Goal: Task Accomplishment & Management: Use online tool/utility

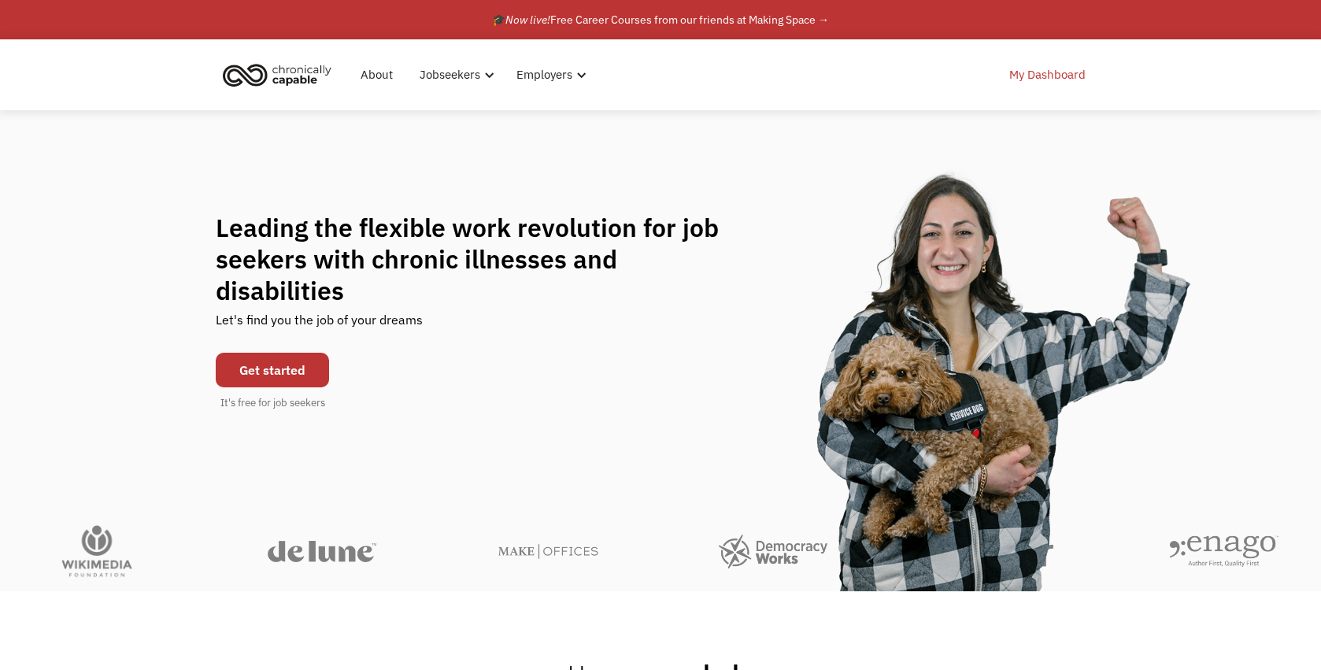
click at [1029, 78] on link "My Dashboard" at bounding box center [1047, 75] width 95 height 50
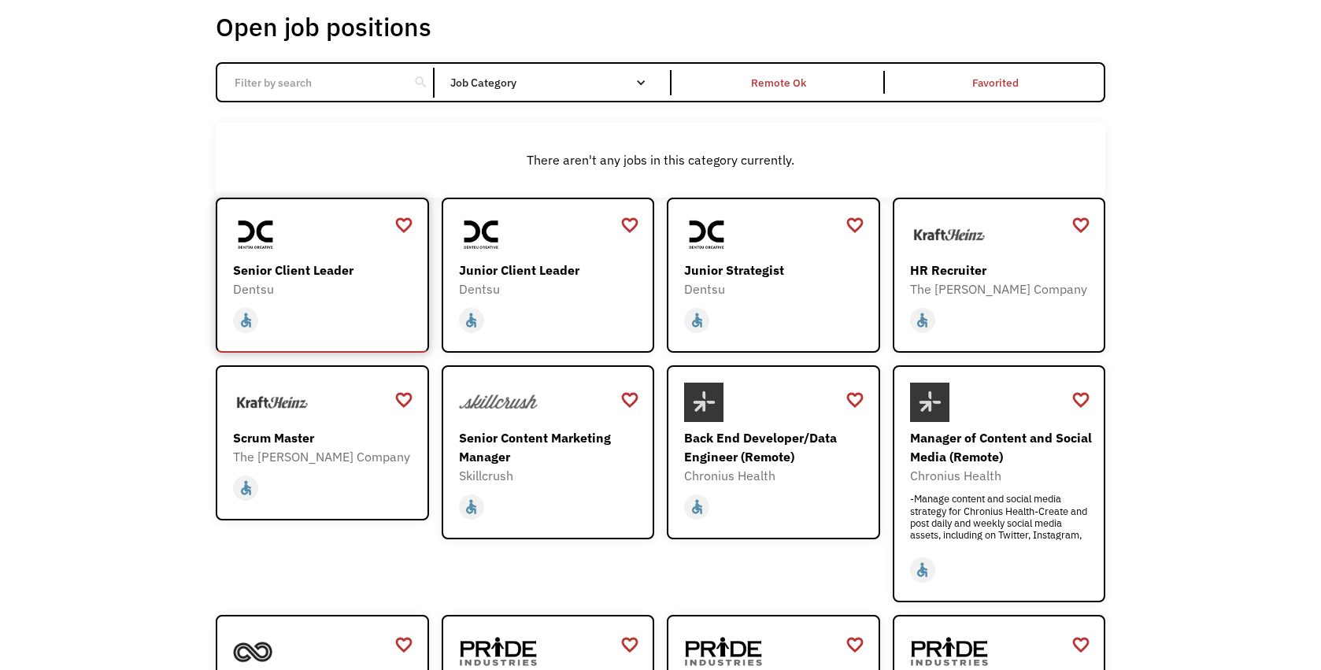
scroll to position [78, 0]
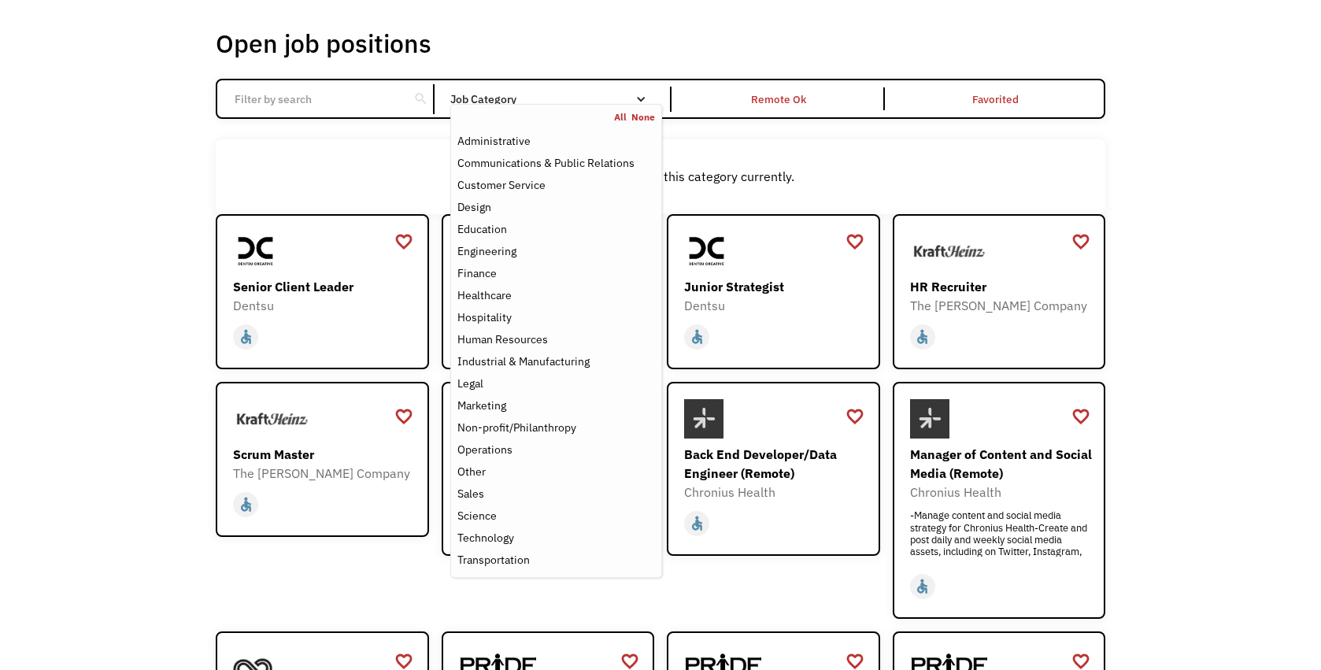
click at [558, 97] on div "Job Category" at bounding box center [556, 99] width 212 height 11
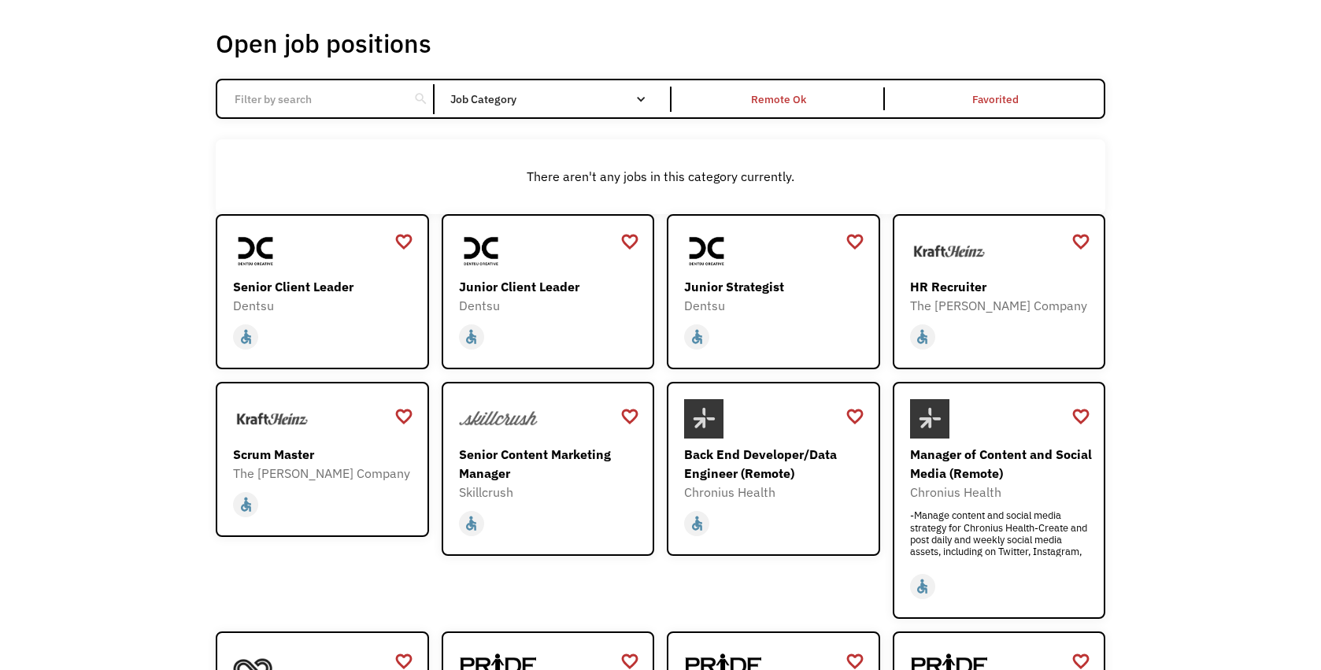
click at [558, 97] on div "Job Category" at bounding box center [556, 99] width 212 height 11
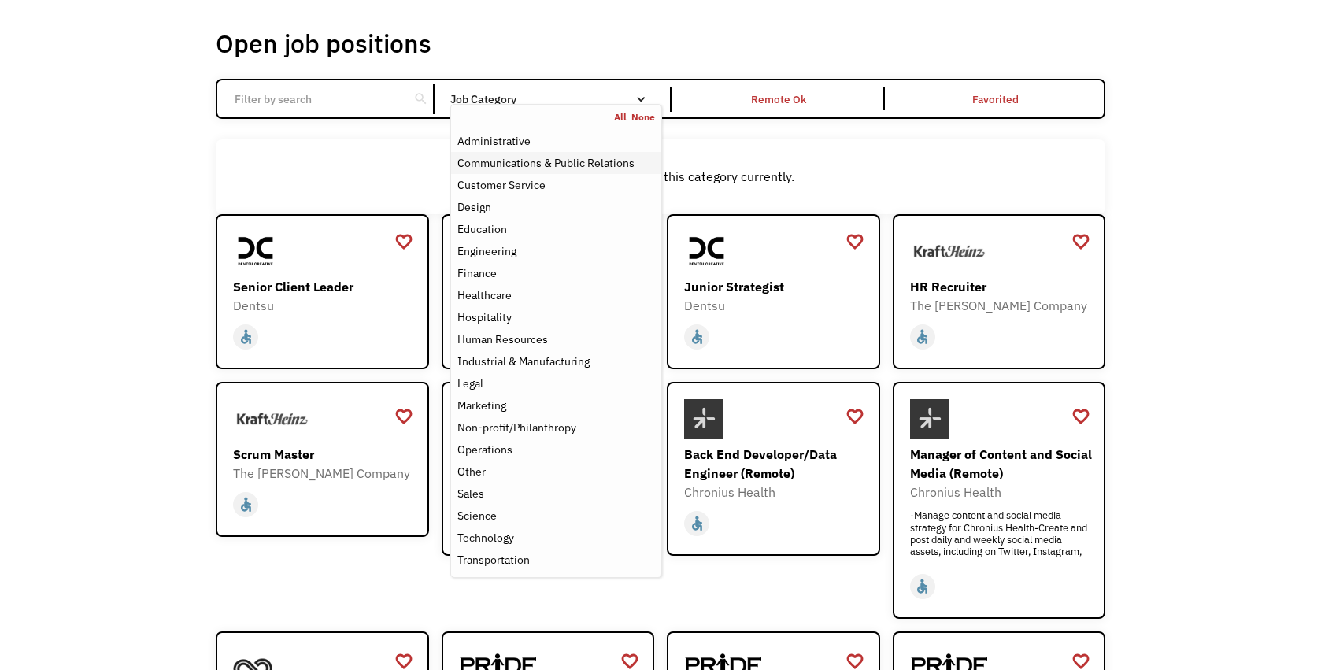
click at [537, 166] on div "Communications & Public Relations" at bounding box center [545, 162] width 177 height 19
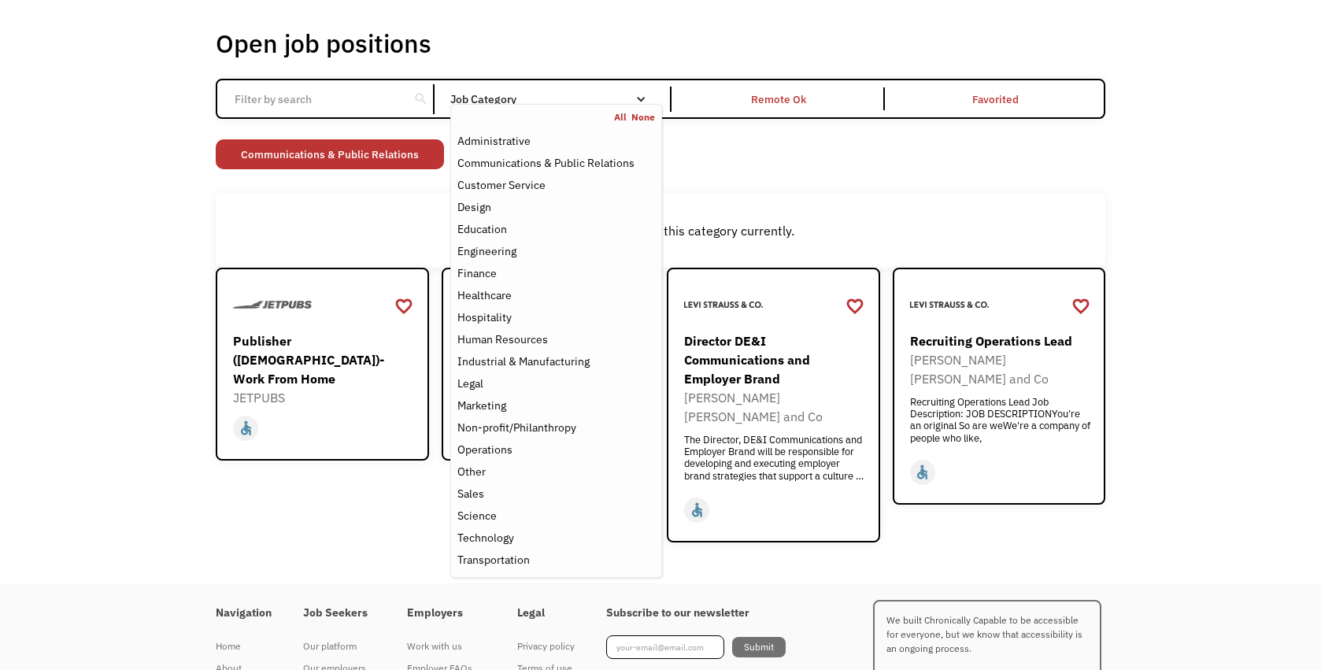
click at [121, 242] on div "Open job positions You have X liked items Search search Filter by category Admi…" at bounding box center [660, 285] width 1321 height 597
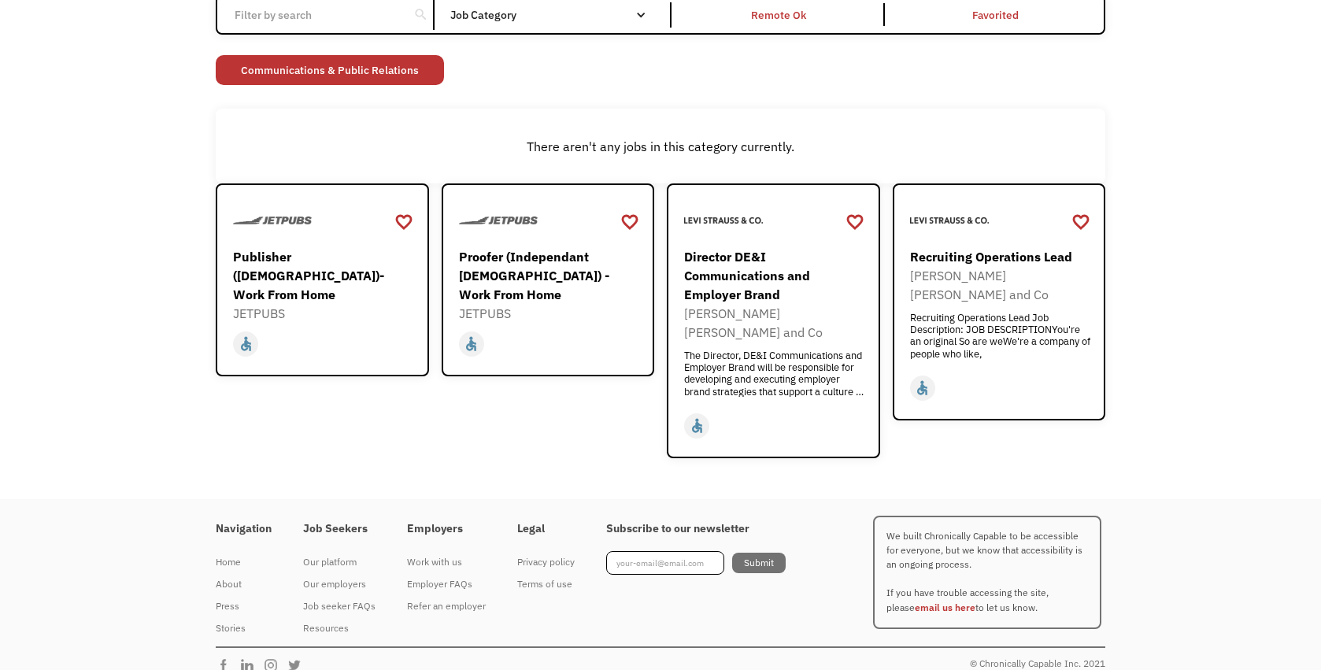
scroll to position [161, 0]
click at [719, 290] on div "Director DE&I Communications and Employer Brand" at bounding box center [775, 277] width 183 height 57
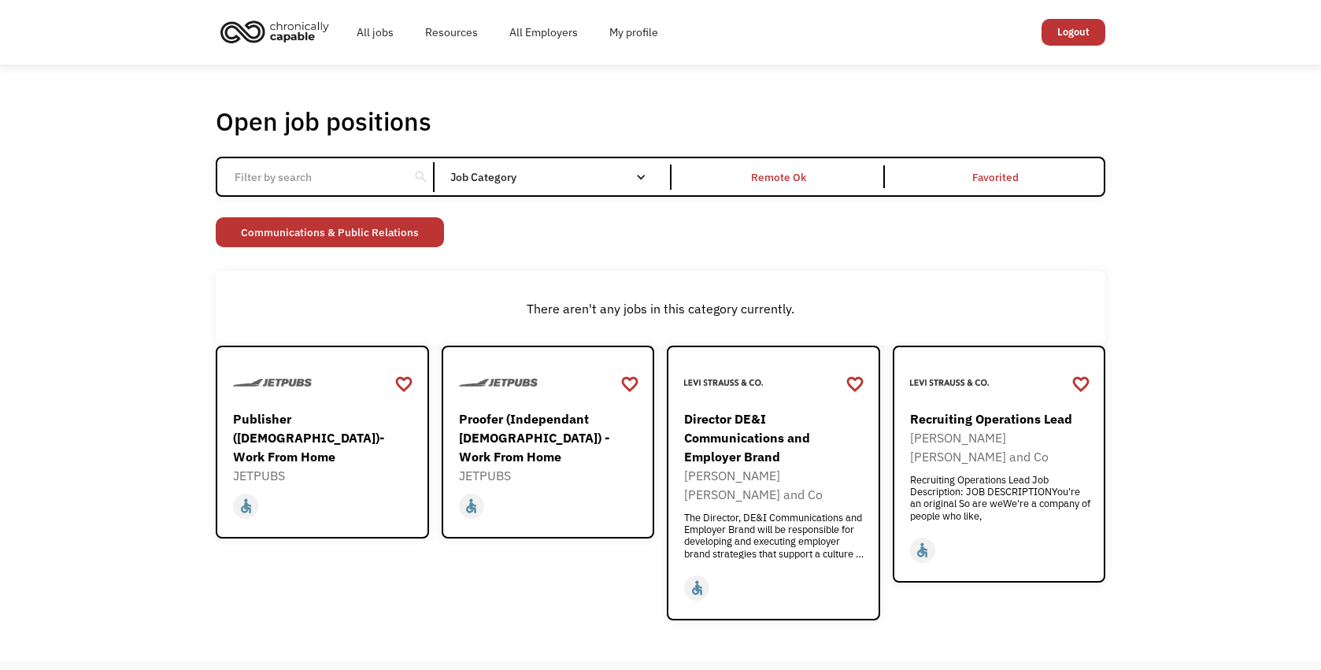
scroll to position [0, 0]
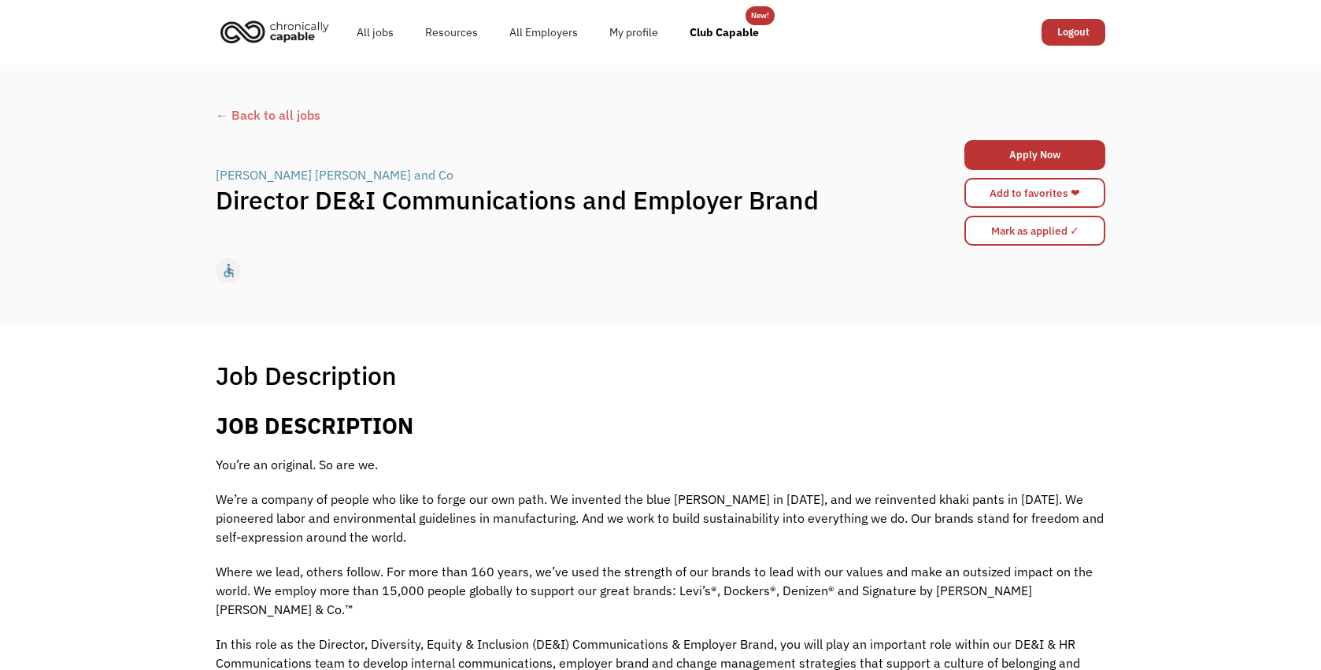
click at [287, 106] on div "← Back to all jobs" at bounding box center [660, 114] width 889 height 19
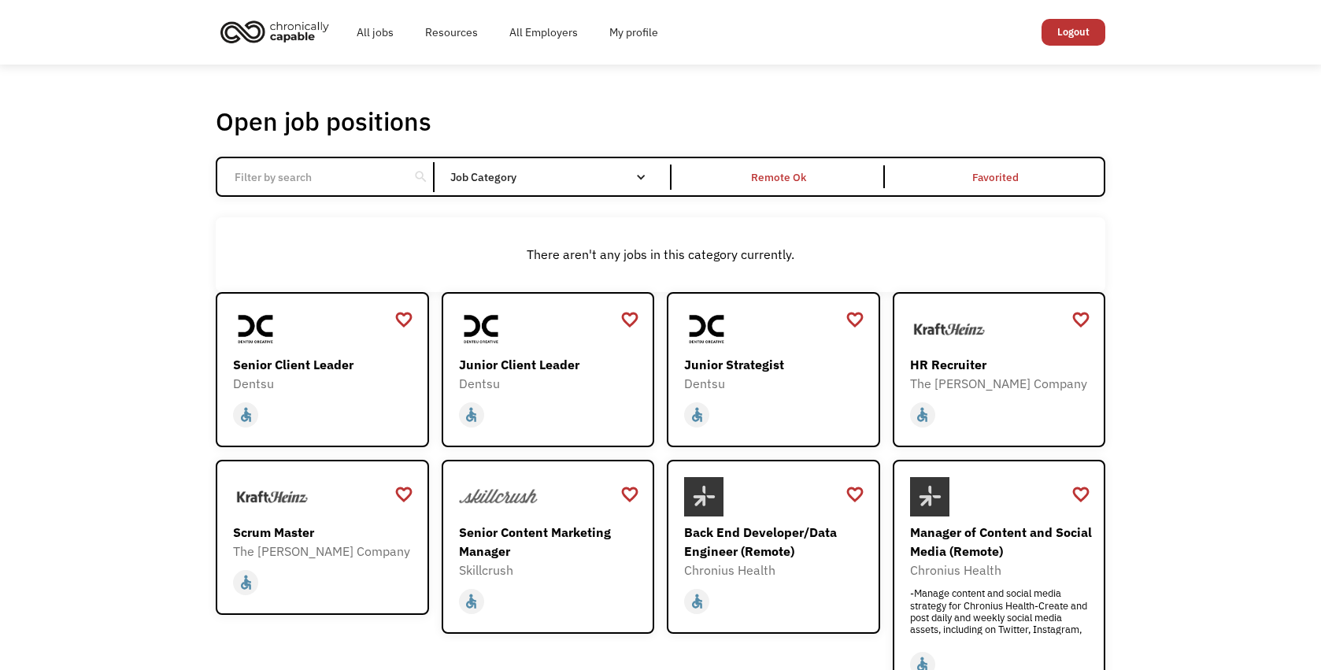
click at [689, 87] on div "Open job positions You have X liked items Search search Filter by category Admi…" at bounding box center [660, 535] width 1321 height 941
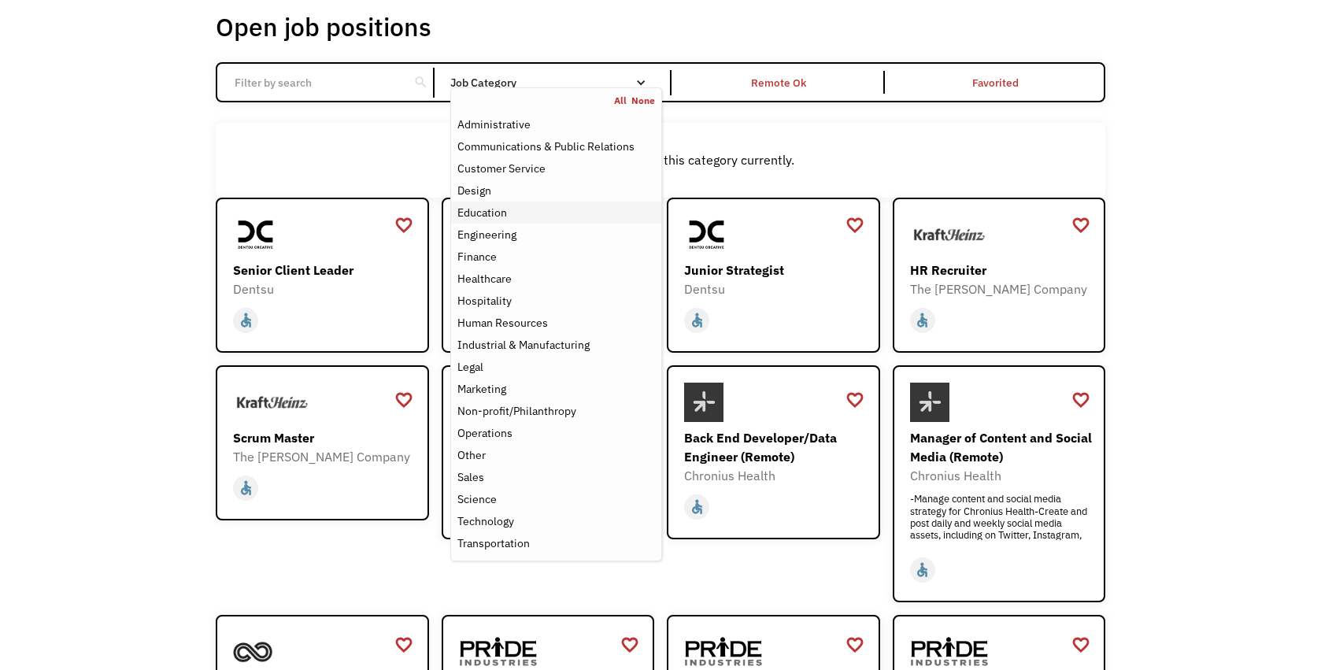
scroll to position [112, 0]
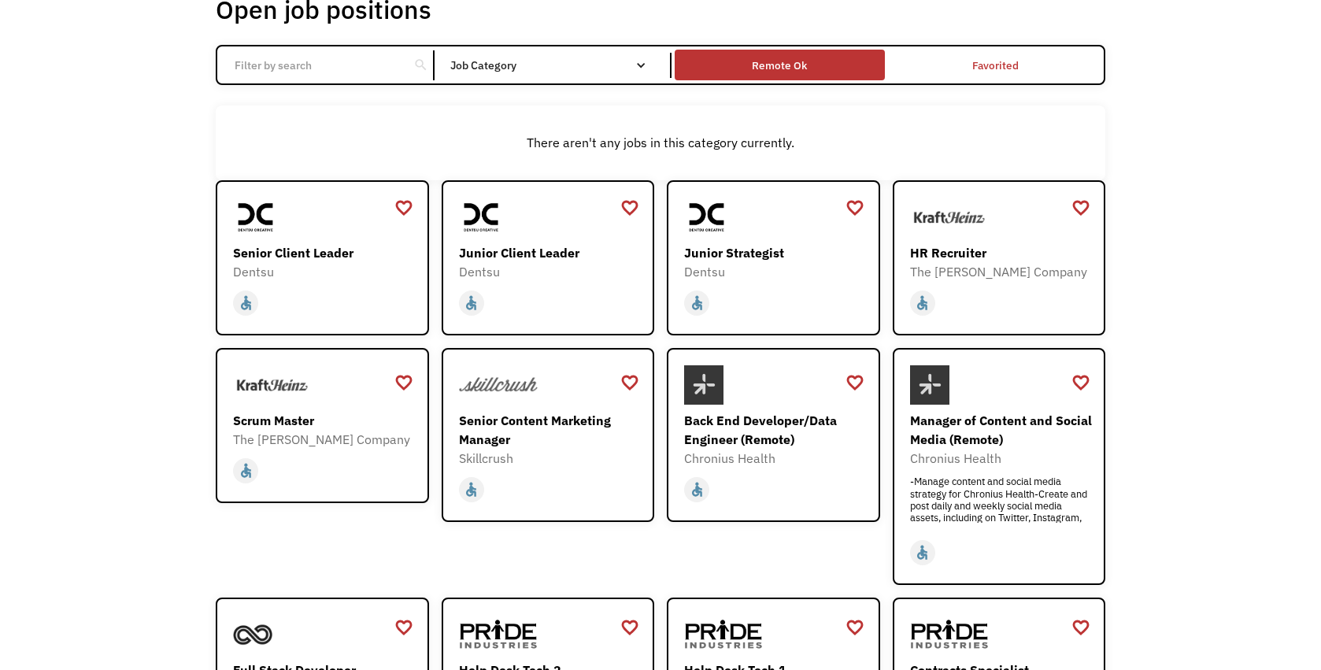
click at [788, 68] on div "Remote Ok" at bounding box center [779, 65] width 55 height 19
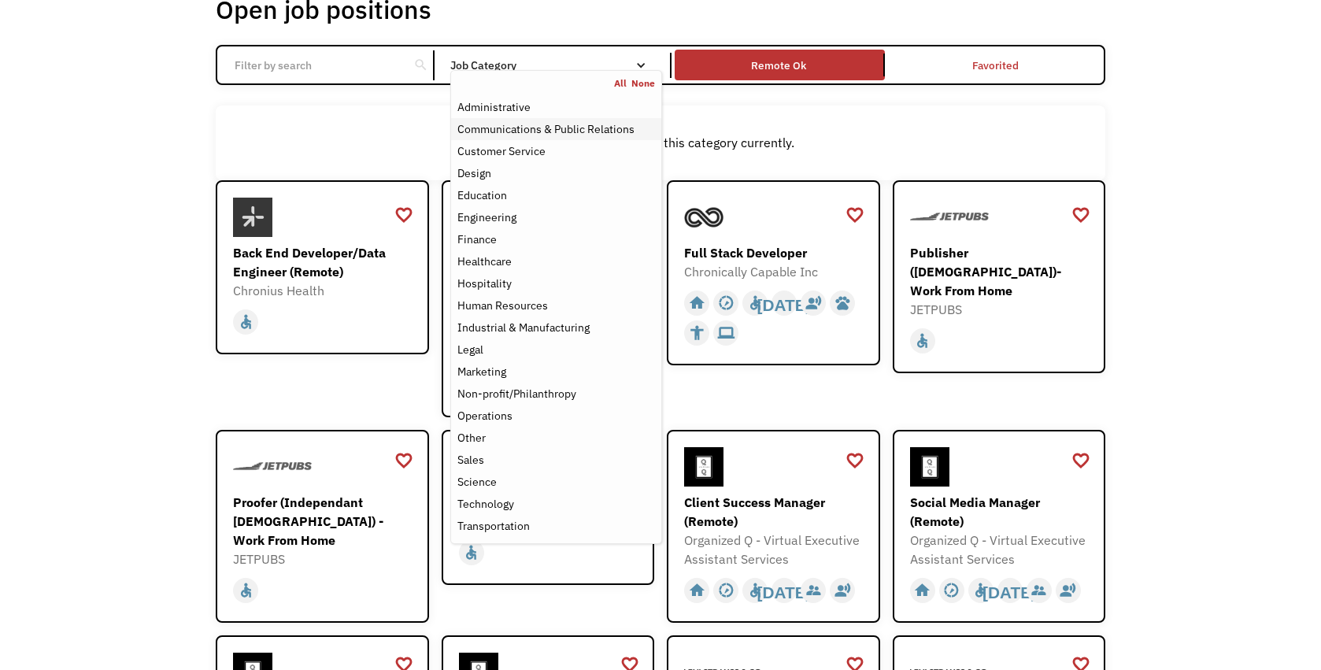
click at [542, 135] on div "Communications & Public Relations" at bounding box center [545, 129] width 177 height 19
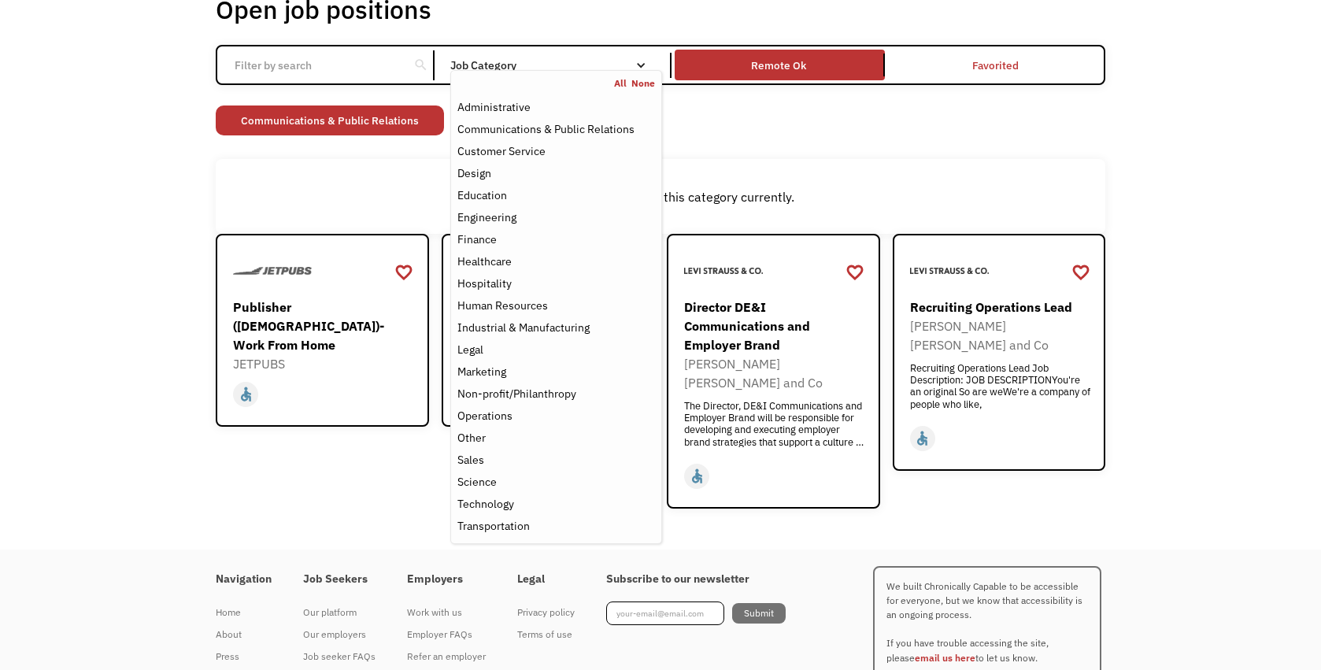
click at [557, 65] on div "Job Category" at bounding box center [556, 65] width 212 height 11
click at [646, 72] on nav "All None Administrative Communications & Public Relations Customer Service Desi…" at bounding box center [556, 307] width 212 height 474
click at [488, 151] on div "Customer Service" at bounding box center [501, 151] width 88 height 19
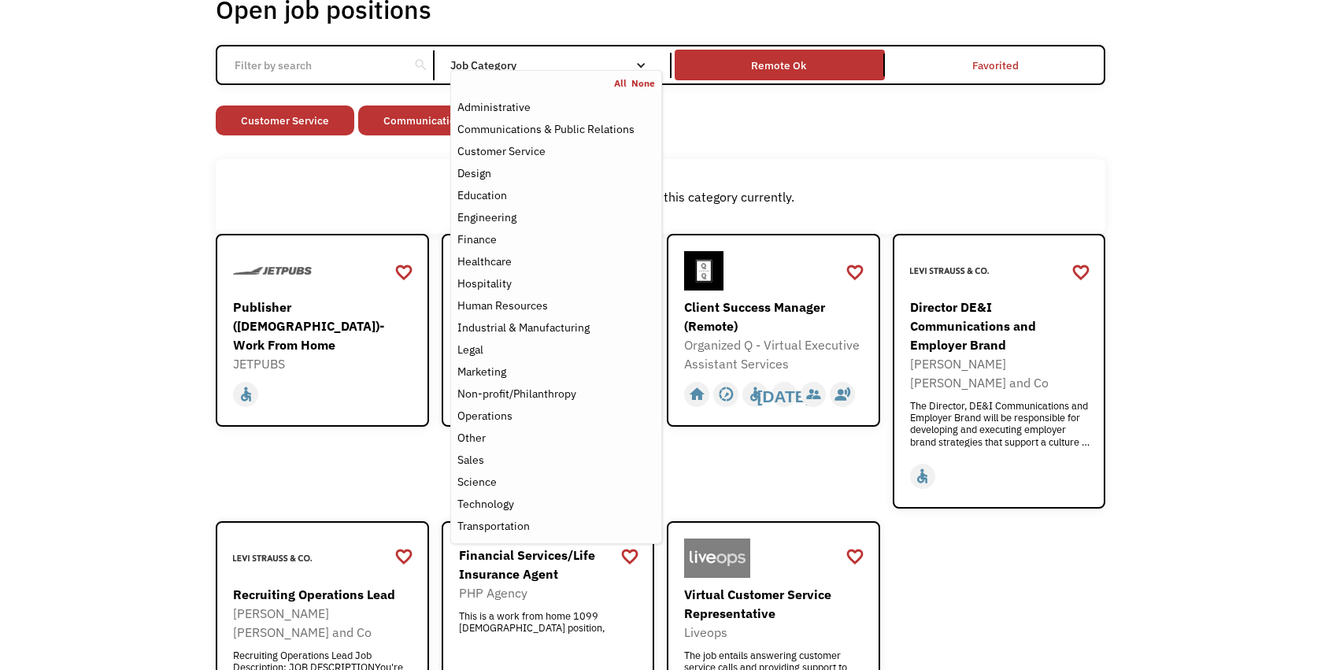
click at [707, 145] on div "Open job positions You have X liked items Search search Filter by category Admi…" at bounding box center [660, 376] width 889 height 765
